Goal: Task Accomplishment & Management: Manage account settings

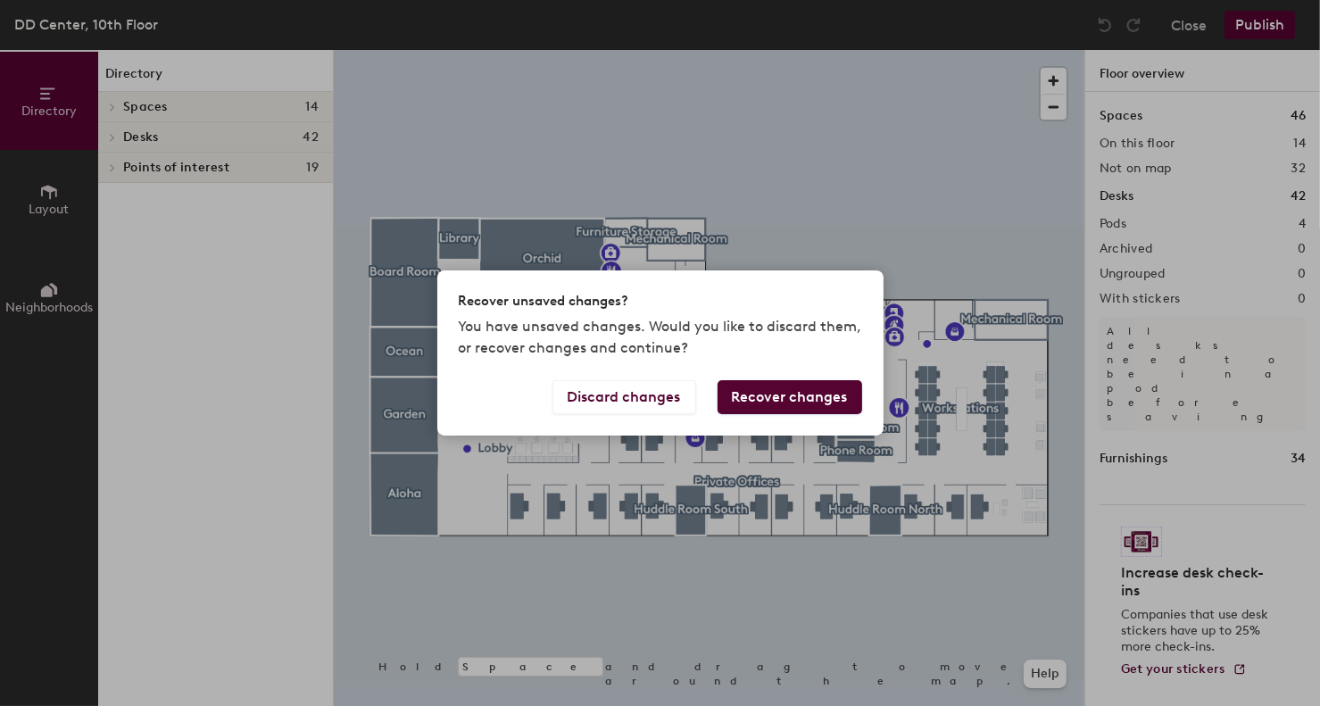
click at [754, 399] on button "Recover changes" at bounding box center [790, 397] width 145 height 34
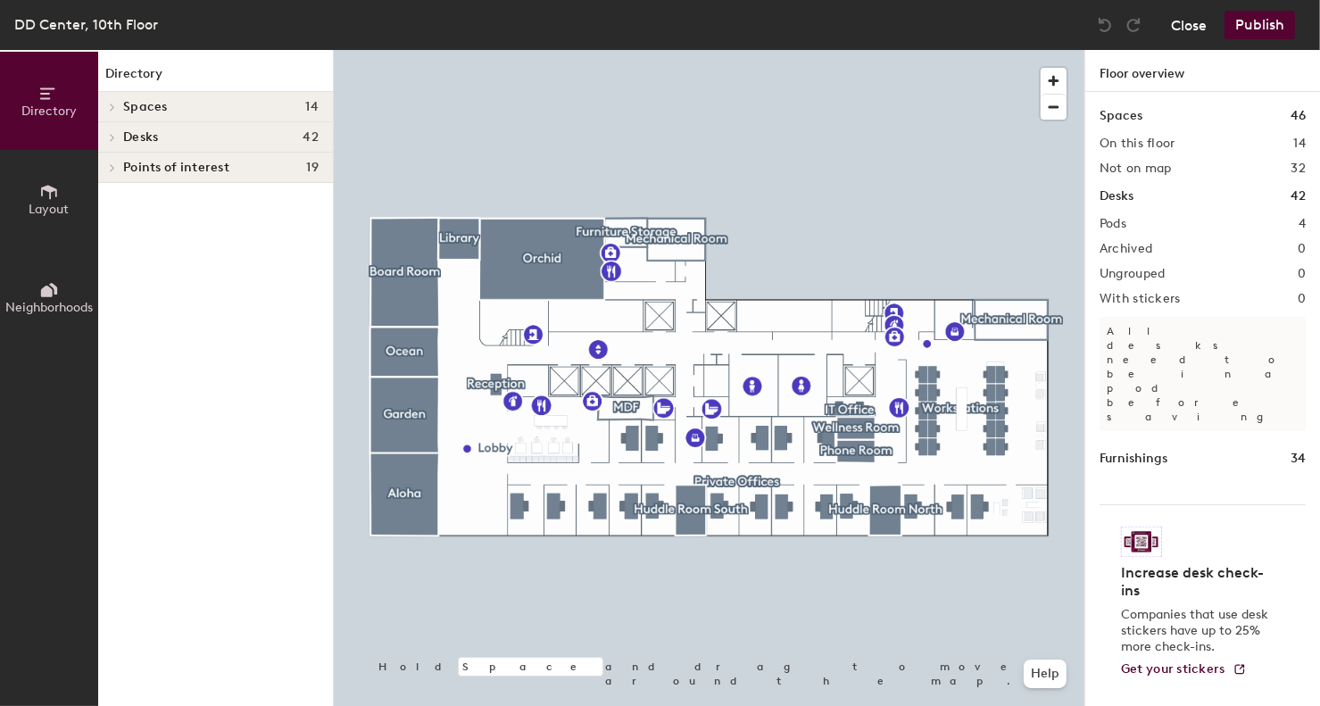
click at [1188, 21] on button "Close" at bounding box center [1189, 25] width 36 height 29
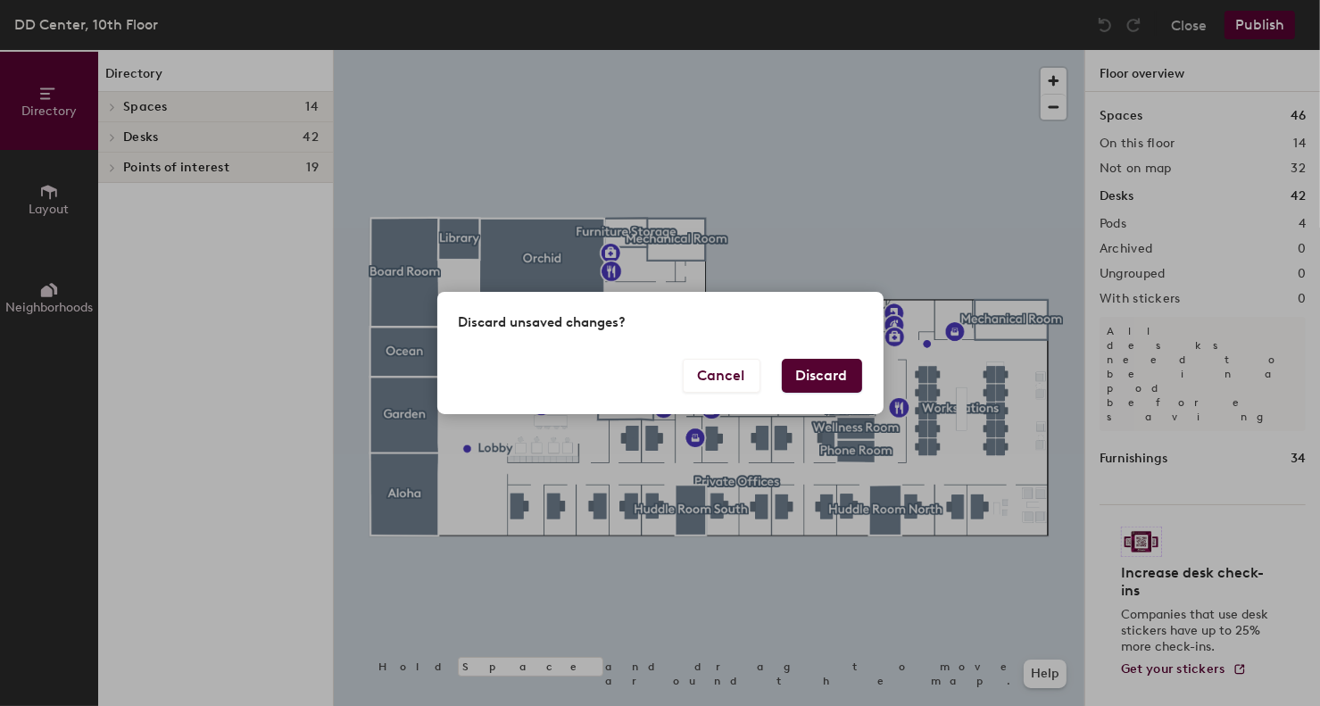
click at [806, 377] on button "Discard" at bounding box center [822, 376] width 80 height 34
